Goal: Task Accomplishment & Management: Use online tool/utility

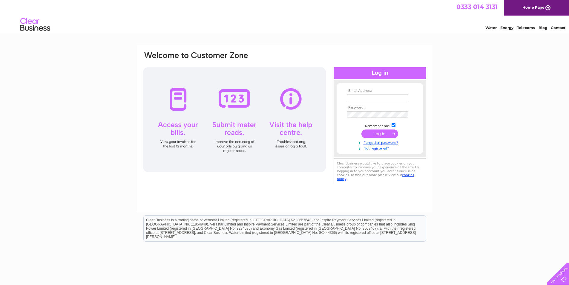
type input "[EMAIL_ADDRESS][DOMAIN_NAME]"
click at [375, 131] on input "submit" at bounding box center [380, 133] width 37 height 8
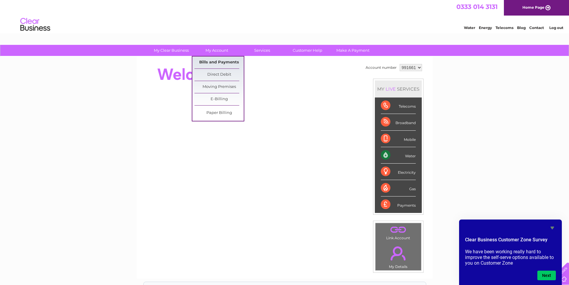
click at [213, 59] on link "Bills and Payments" at bounding box center [219, 62] width 49 height 12
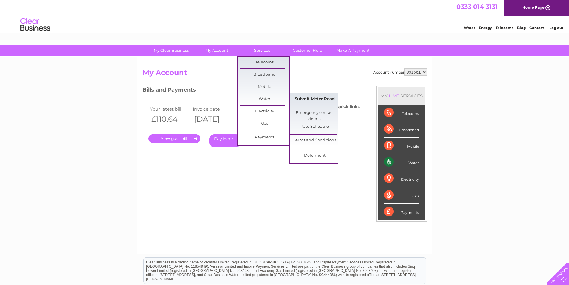
click at [308, 98] on link "Submit Meter Read" at bounding box center [314, 99] width 49 height 12
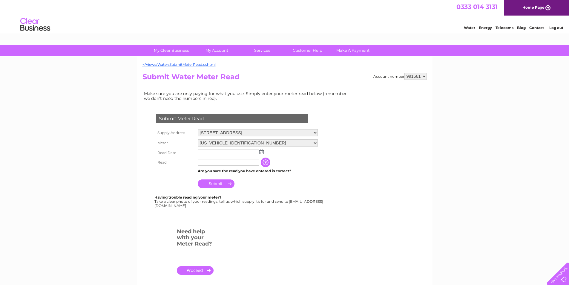
click at [219, 151] on input "text" at bounding box center [229, 152] width 62 height 7
click at [261, 153] on img at bounding box center [262, 152] width 4 height 5
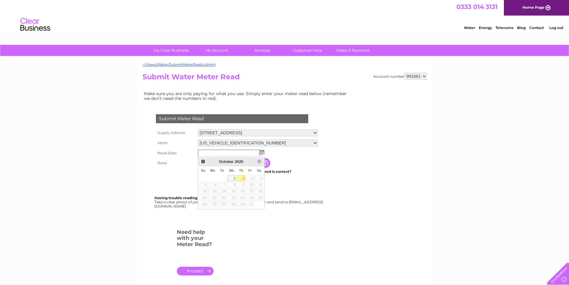
click at [241, 177] on link "2" at bounding box center [241, 178] width 8 height 6
type input "2025/10/02"
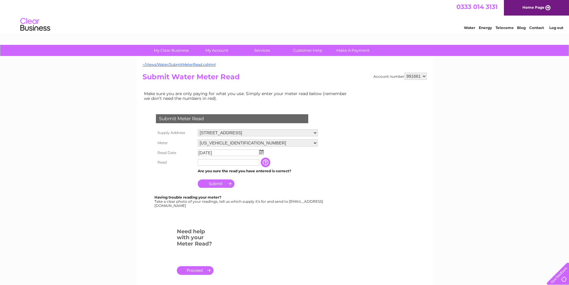
click at [215, 163] on input "text" at bounding box center [229, 162] width 62 height 7
type input "424"
click at [220, 185] on input "Submit" at bounding box center [216, 184] width 37 height 8
